Goal: Task Accomplishment & Management: Use online tool/utility

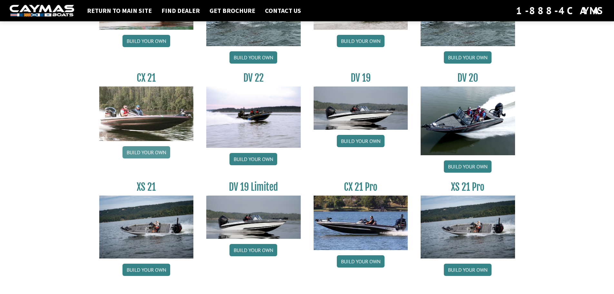
scroll to position [731, 0]
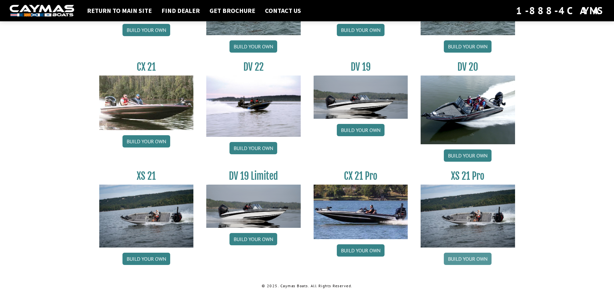
click at [468, 257] on link "Build your own" at bounding box center [468, 258] width 48 height 12
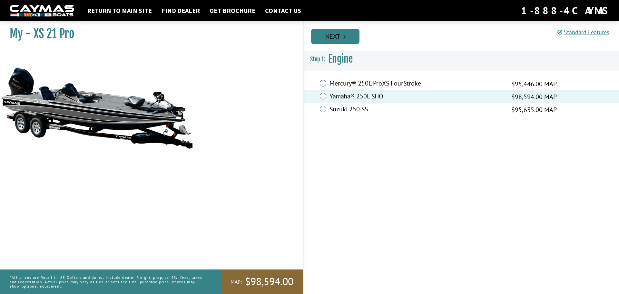
click at [343, 35] on link "Next" at bounding box center [335, 36] width 48 height 15
